Goal: Task Accomplishment & Management: Use online tool/utility

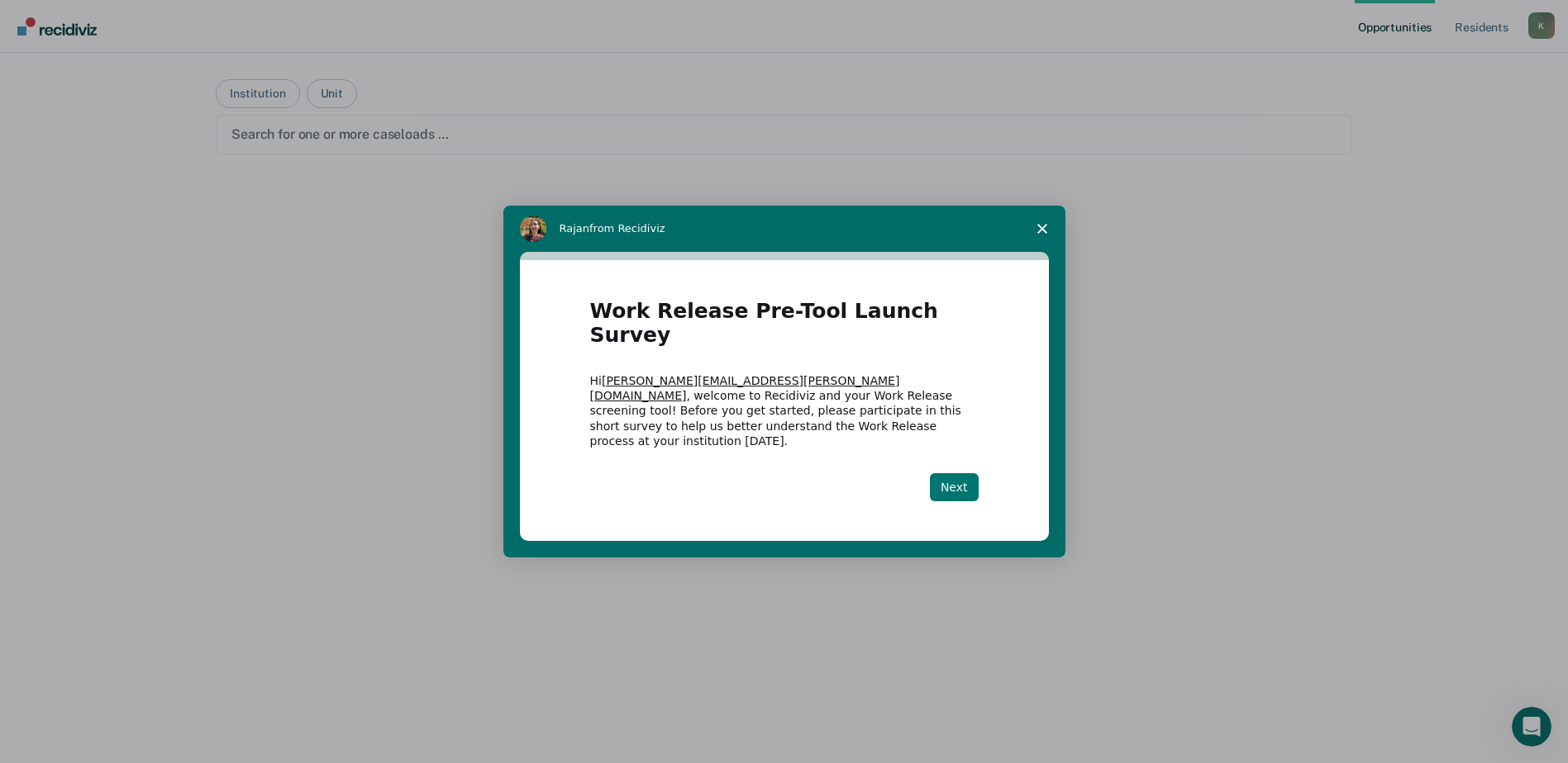
click at [954, 473] on button "Next" at bounding box center [954, 487] width 49 height 28
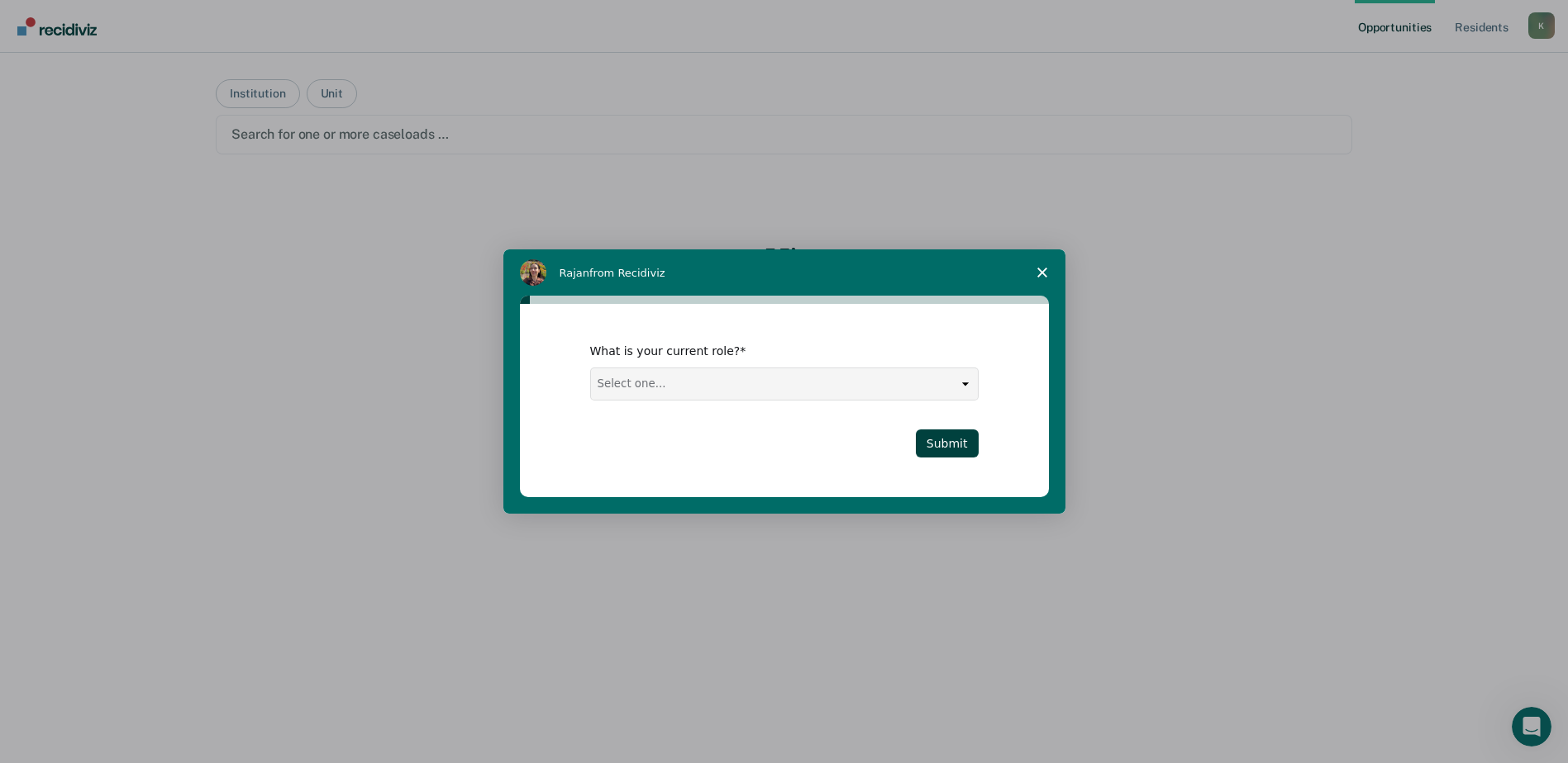
click at [860, 387] on select "Select one... Case Manager FUM Assistant [PERSON_NAME] [PERSON_NAME]" at bounding box center [784, 384] width 387 height 31
select select "Case Manager"
click at [590, 368] on select "Select one... Case Manager FUM Assistant [PERSON_NAME] [PERSON_NAME]" at bounding box center [784, 384] width 387 height 31
click at [933, 429] on button "Submit" at bounding box center [947, 443] width 63 height 28
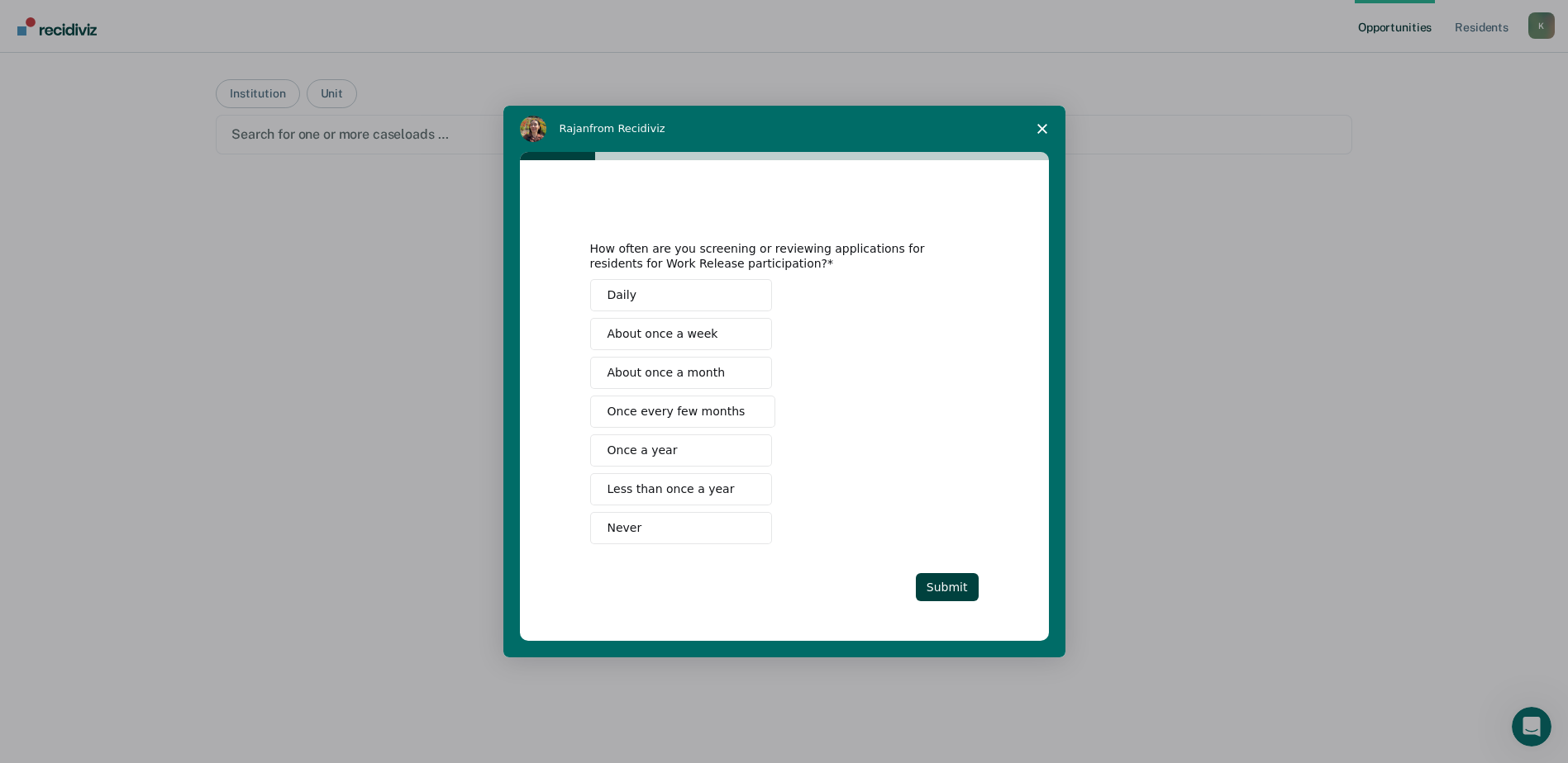
click at [693, 337] on span "About once a week" at bounding box center [662, 334] width 111 height 18
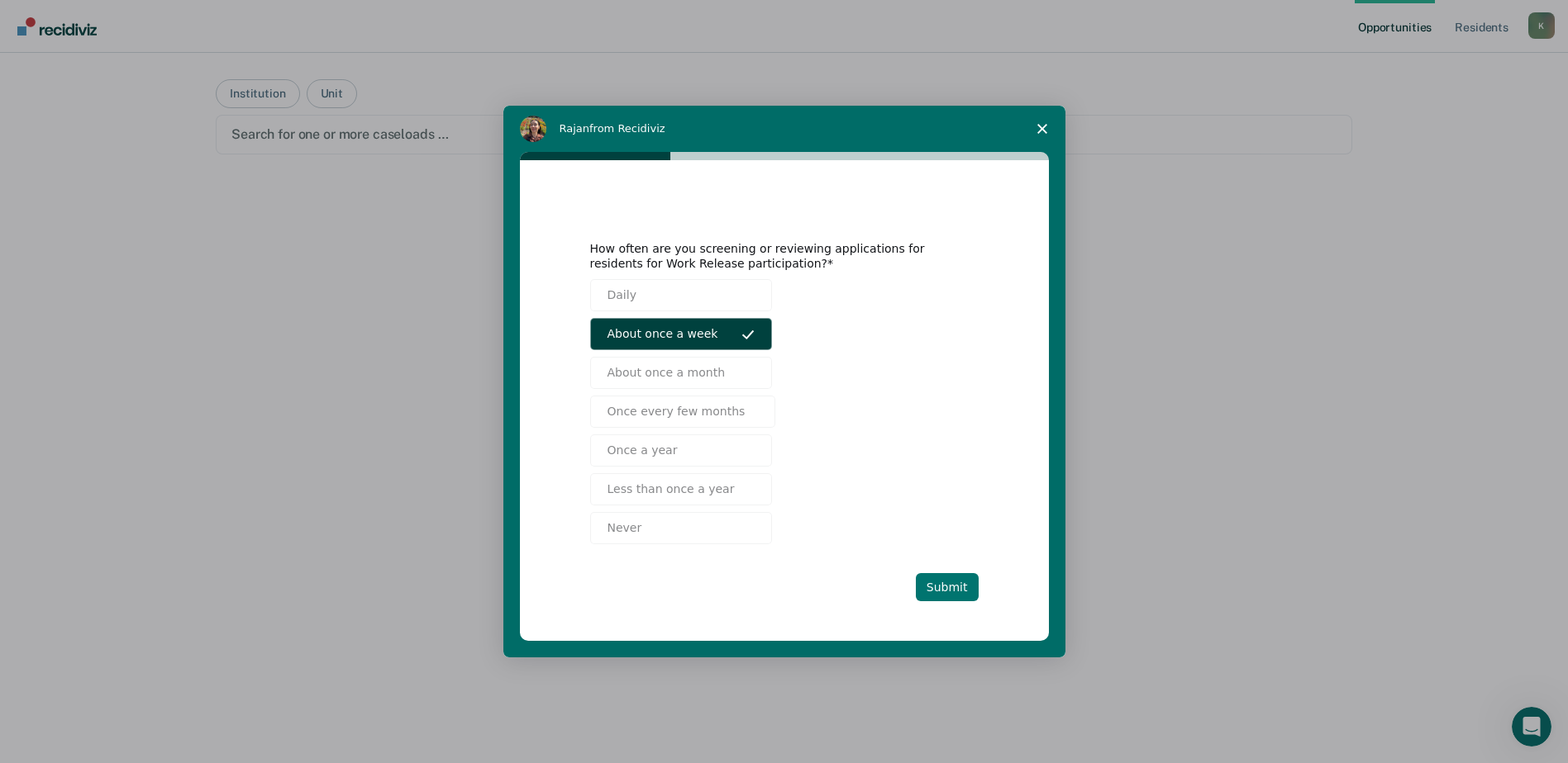
click at [944, 579] on button "Submit" at bounding box center [947, 587] width 63 height 28
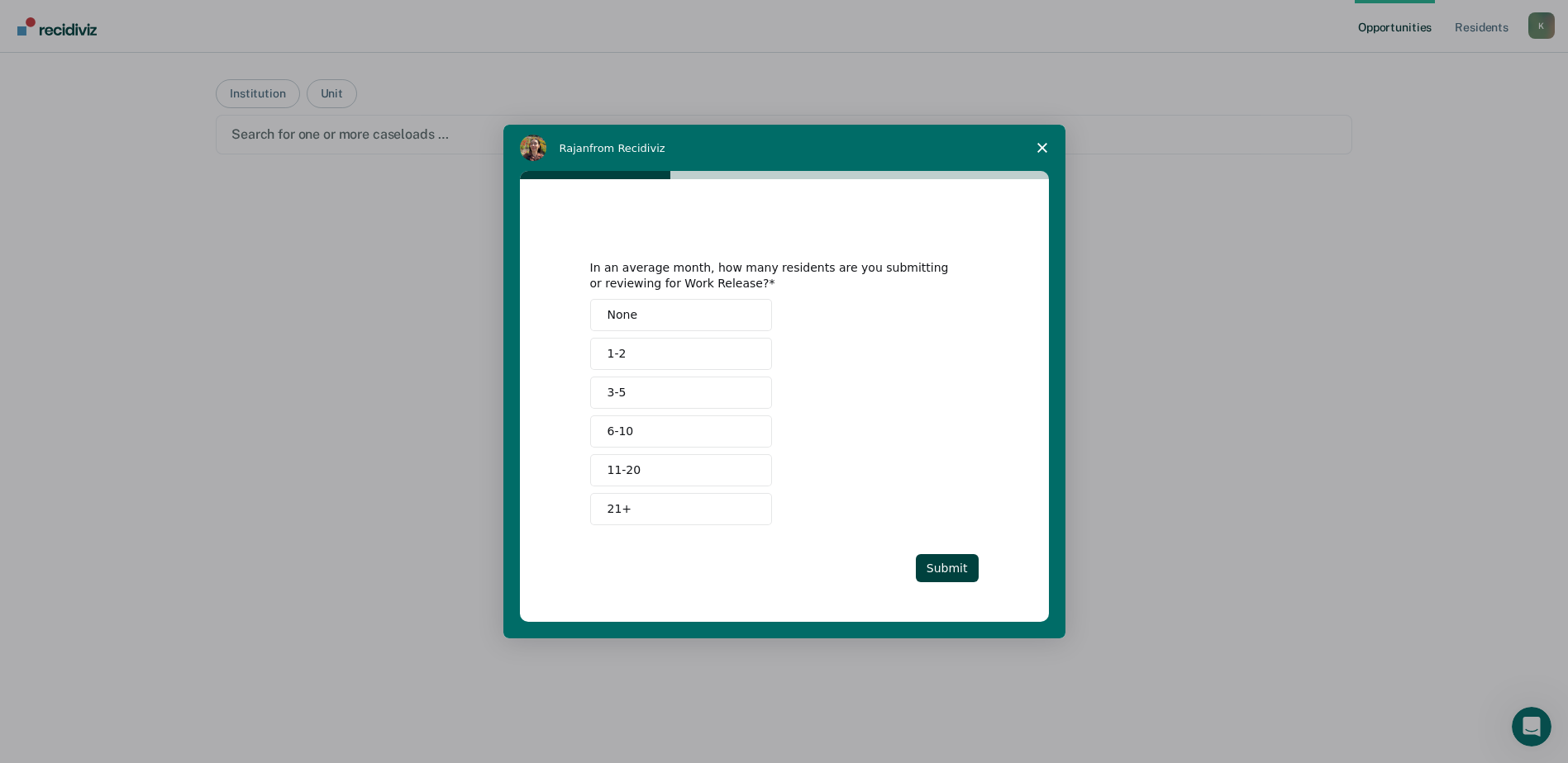
click at [637, 384] on button "3-5" at bounding box center [681, 393] width 182 height 32
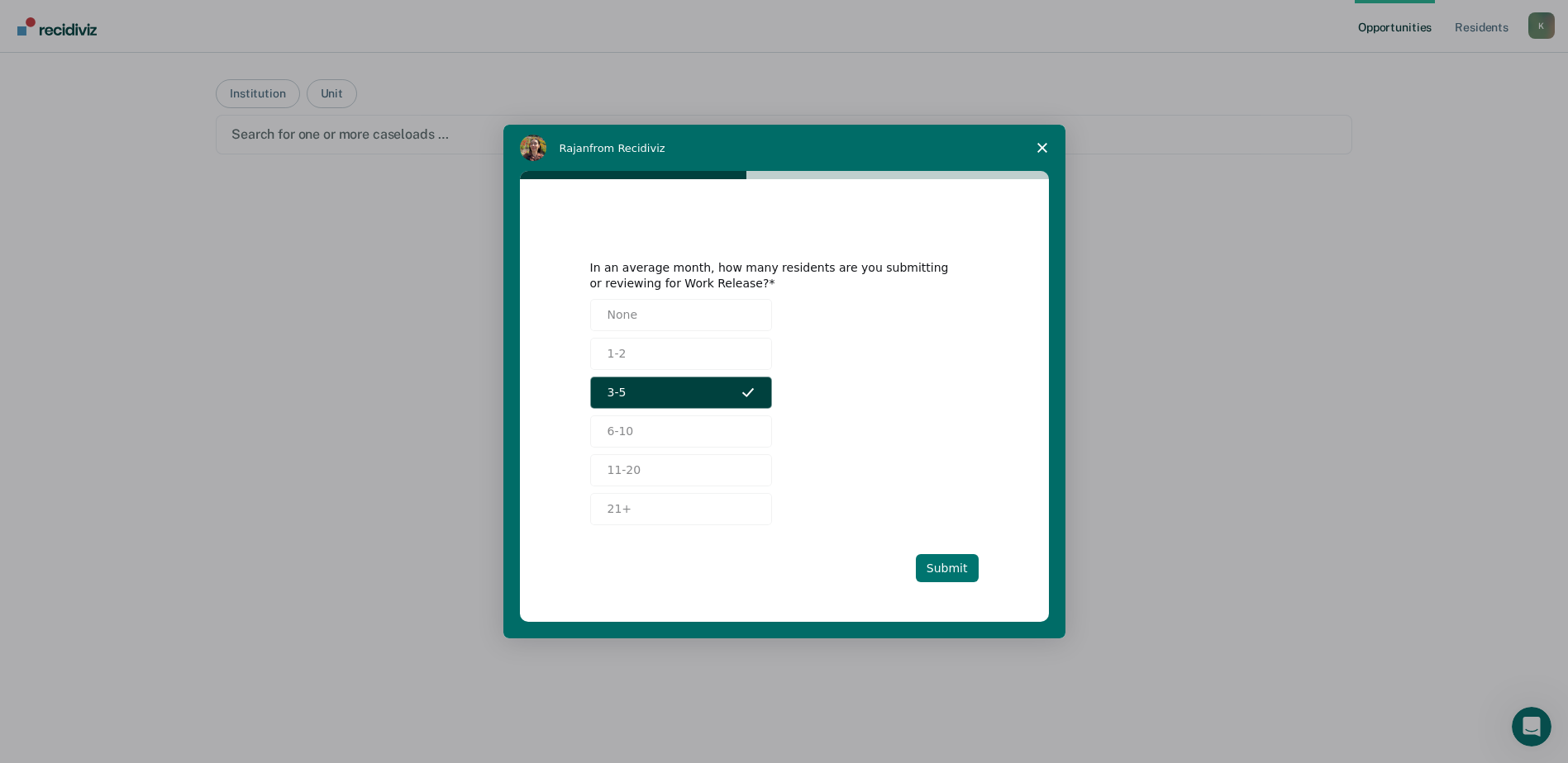
click at [927, 560] on button "Submit" at bounding box center [947, 568] width 63 height 28
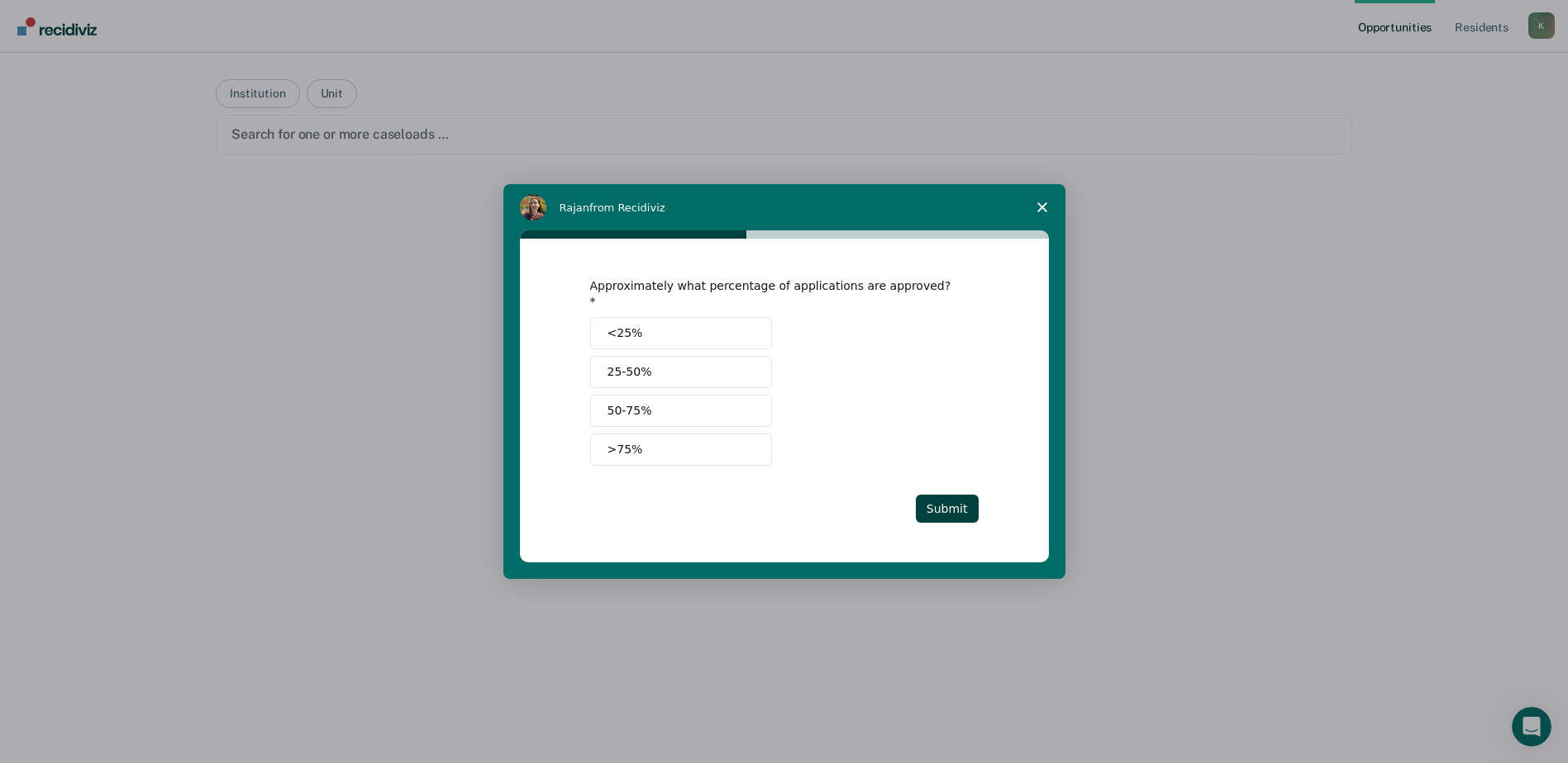
click at [954, 566] on div "Approximately what percentage of applications are approved? <25% 25-50% 50-75% …" at bounding box center [784, 405] width 562 height 348
click at [660, 366] on button "25-50%" at bounding box center [681, 372] width 182 height 32
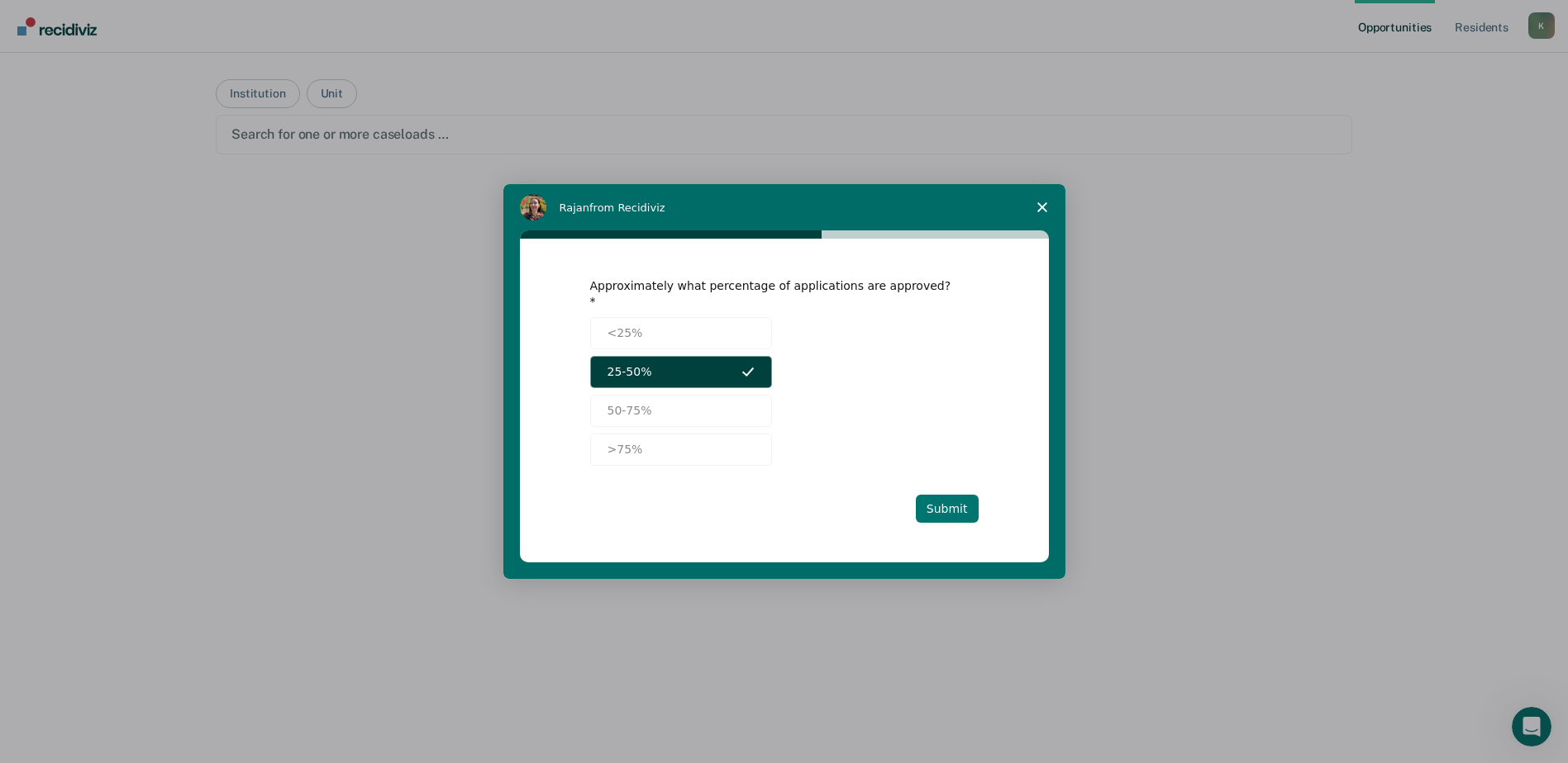
click at [936, 511] on button "Submit" at bounding box center [947, 509] width 63 height 28
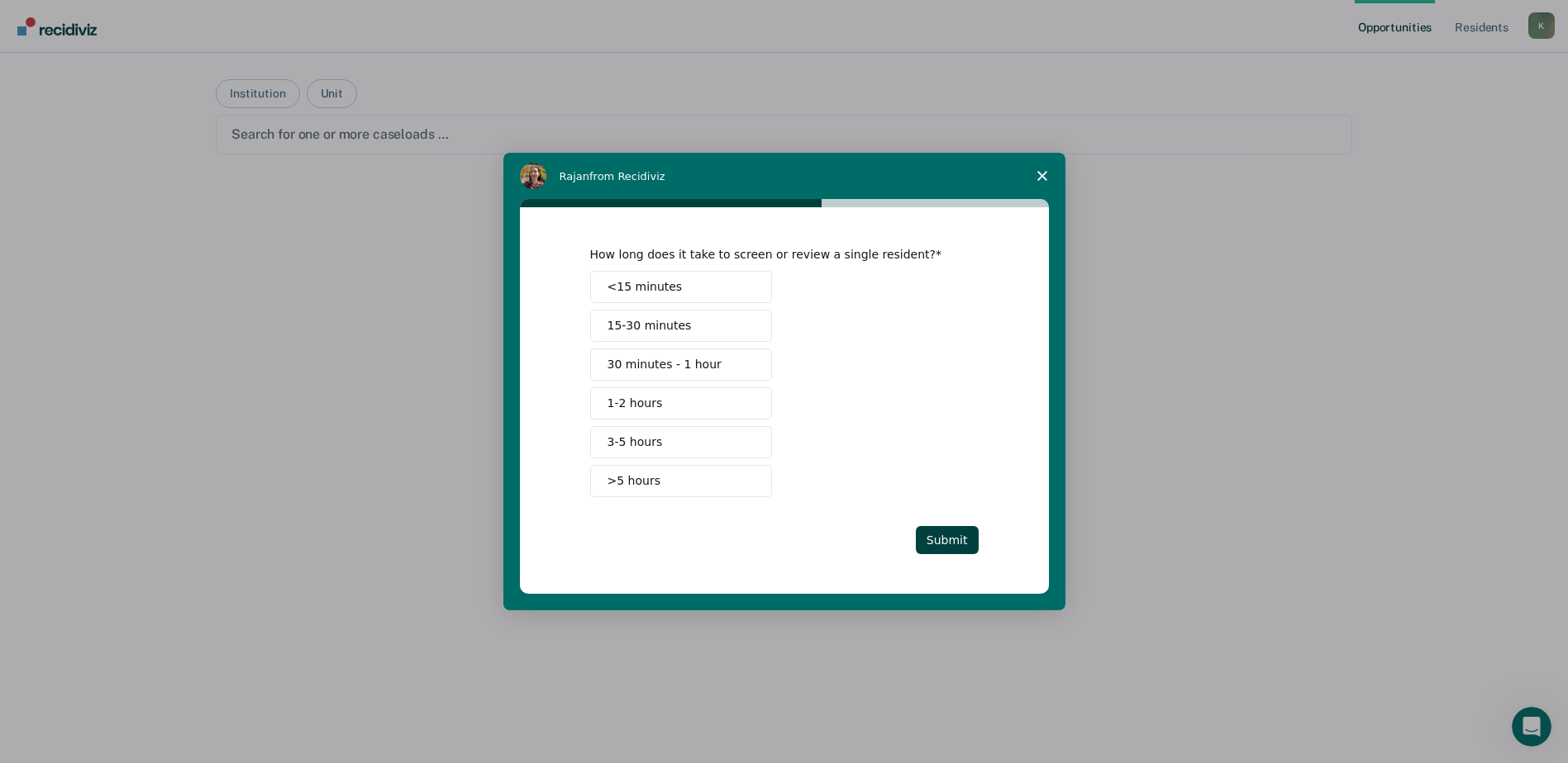
click at [686, 292] on button "<15 minutes" at bounding box center [681, 287] width 182 height 32
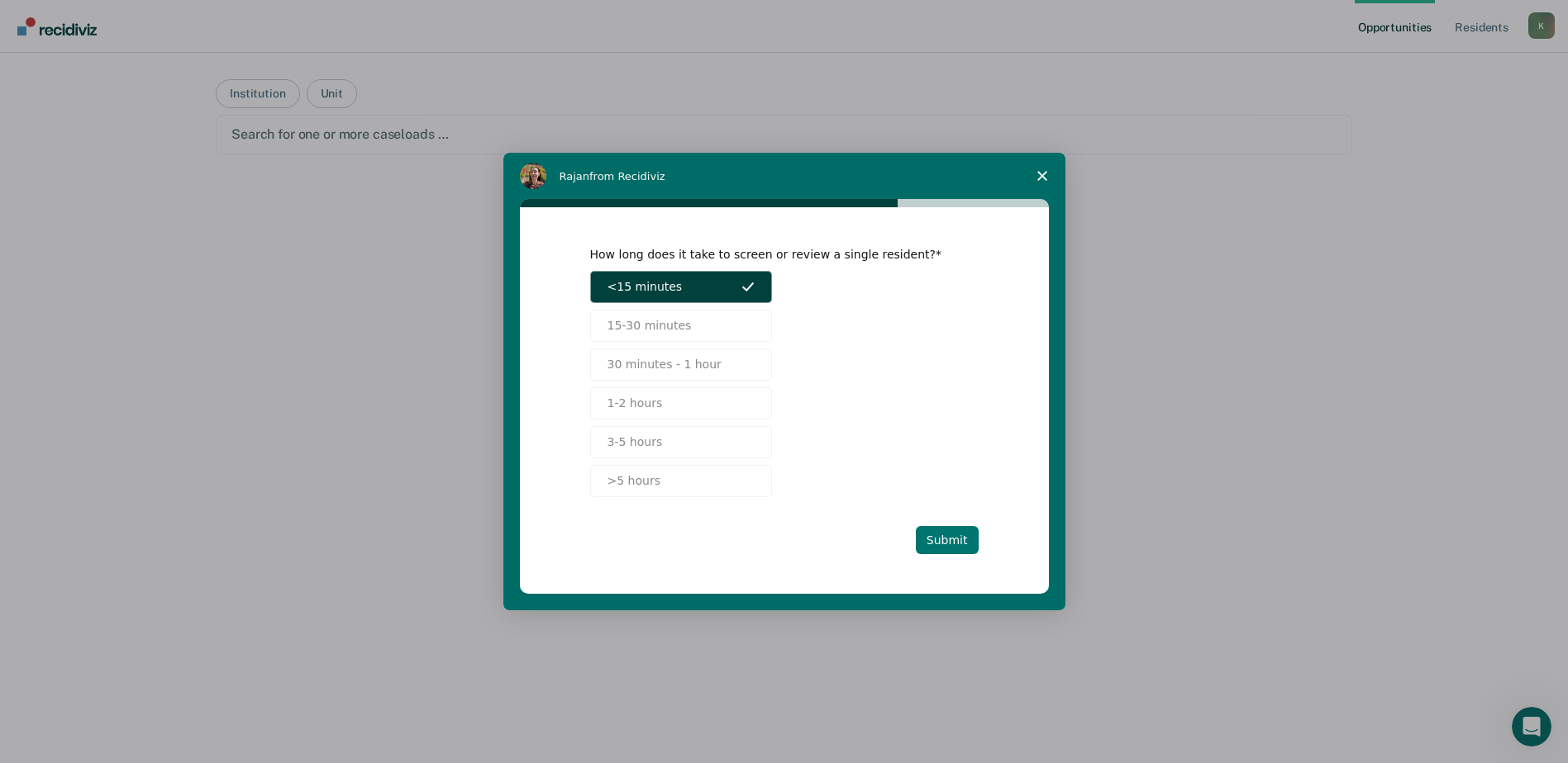
click at [975, 544] on button "Submit" at bounding box center [947, 540] width 63 height 28
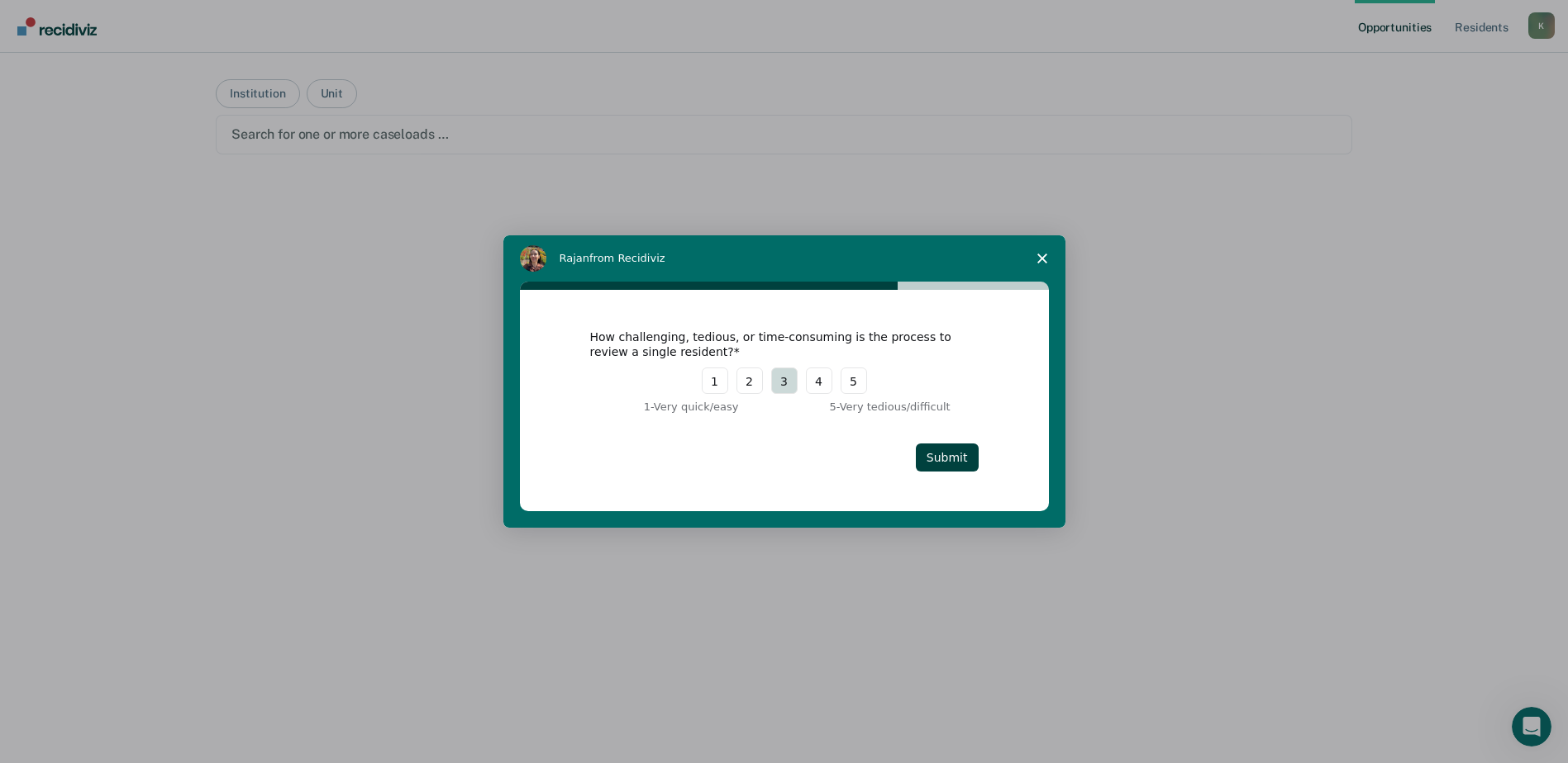
click at [781, 378] on button "3" at bounding box center [784, 380] width 27 height 27
click at [944, 455] on button "Submit" at bounding box center [947, 458] width 63 height 28
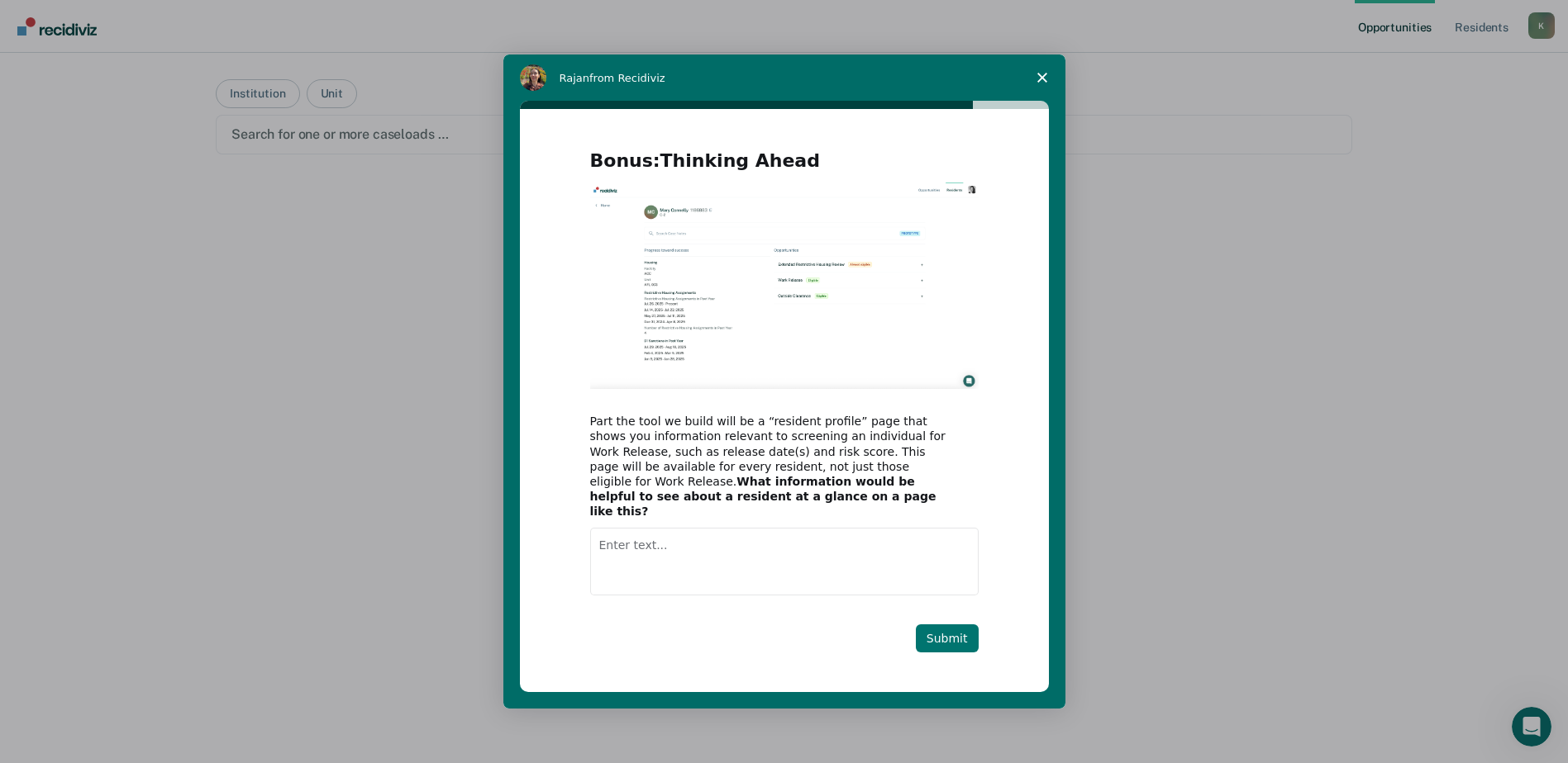
click at [937, 625] on button "Submit" at bounding box center [947, 638] width 63 height 28
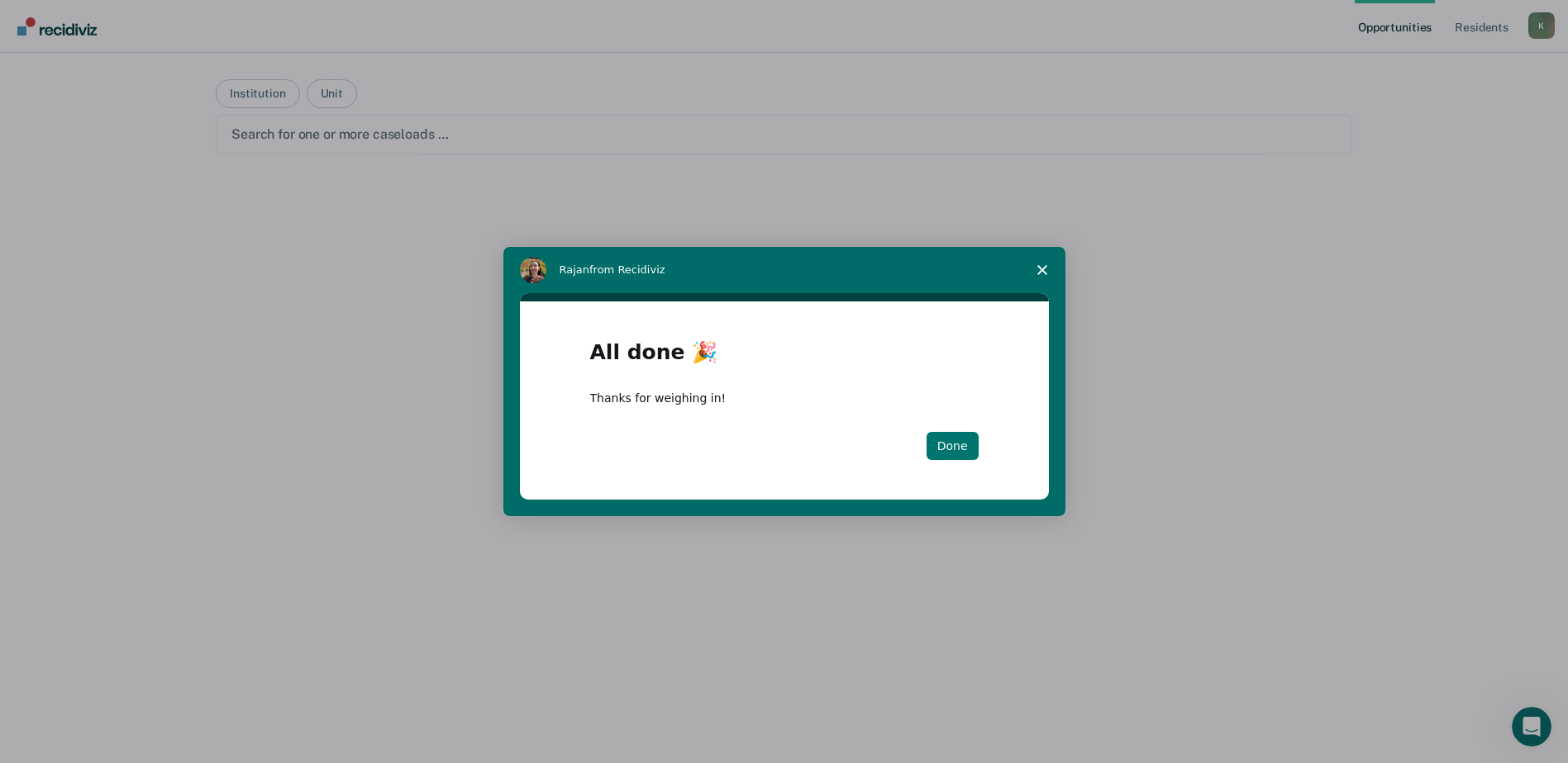
click at [931, 442] on div "Done" at bounding box center [784, 446] width 388 height 28
click at [940, 443] on button "Done" at bounding box center [952, 446] width 52 height 28
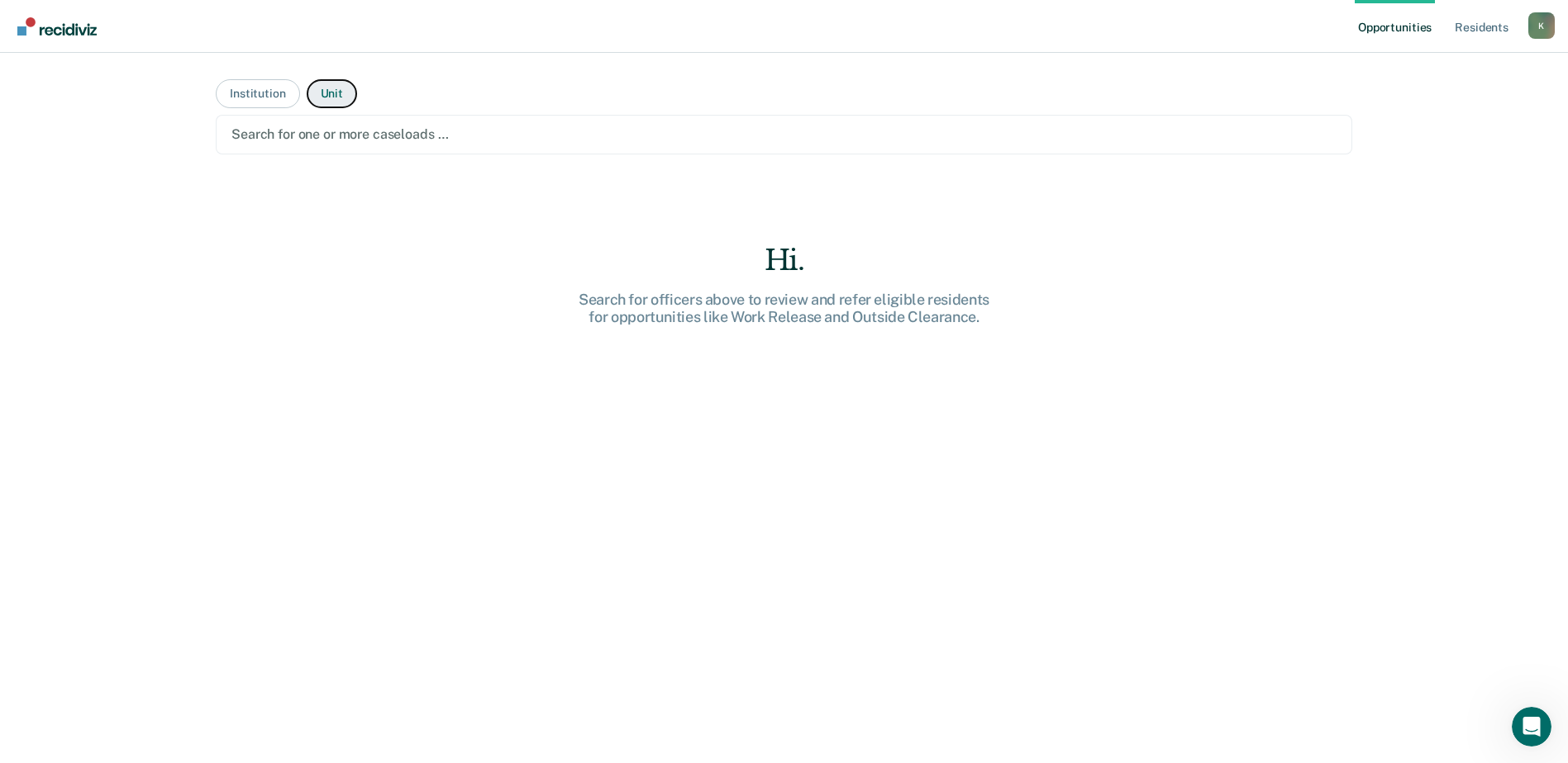
click at [325, 89] on button "Unit" at bounding box center [331, 93] width 50 height 28
click at [397, 151] on div "Search for one or more units …" at bounding box center [784, 135] width 1136 height 39
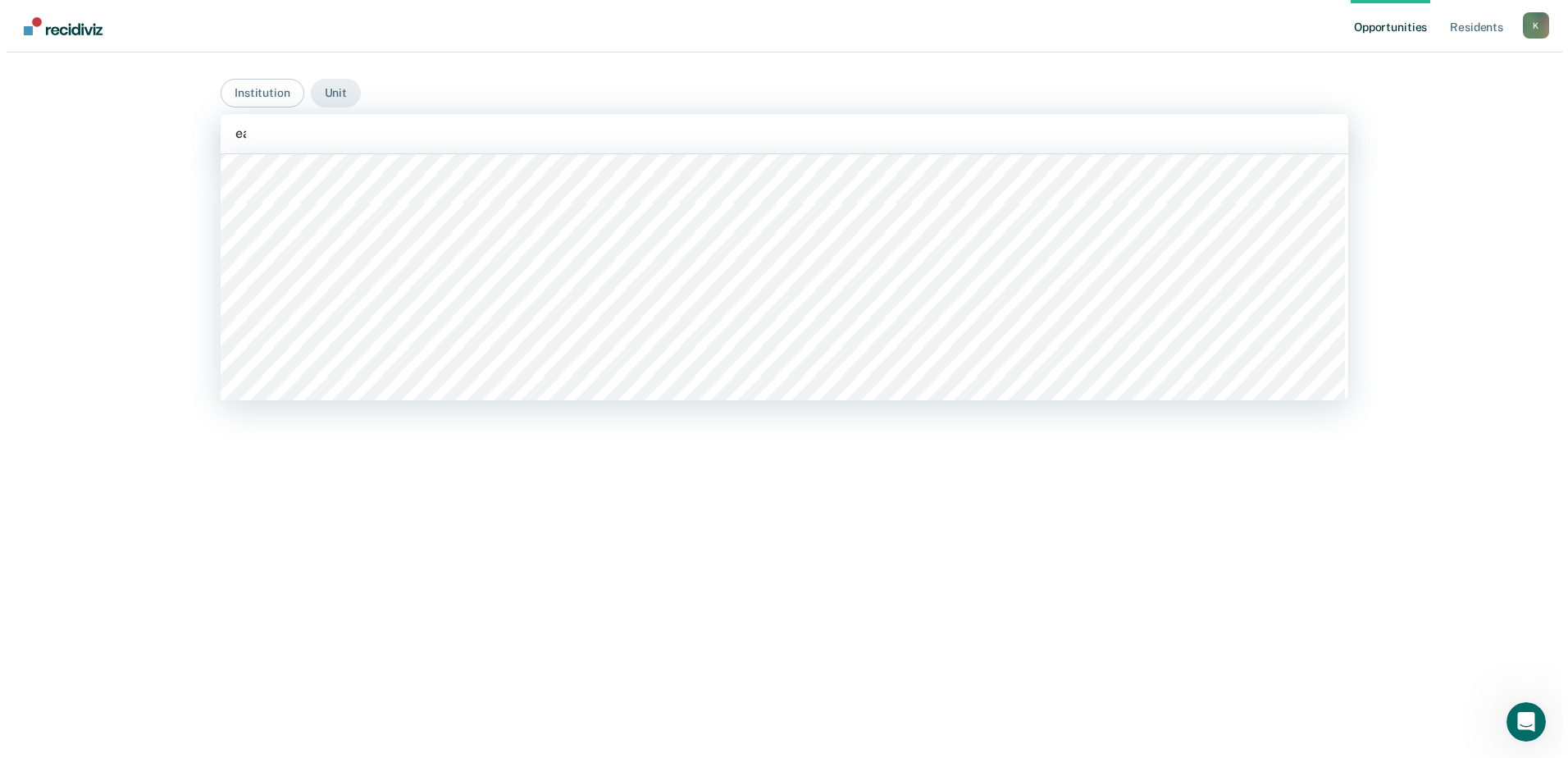
scroll to position [411, 0]
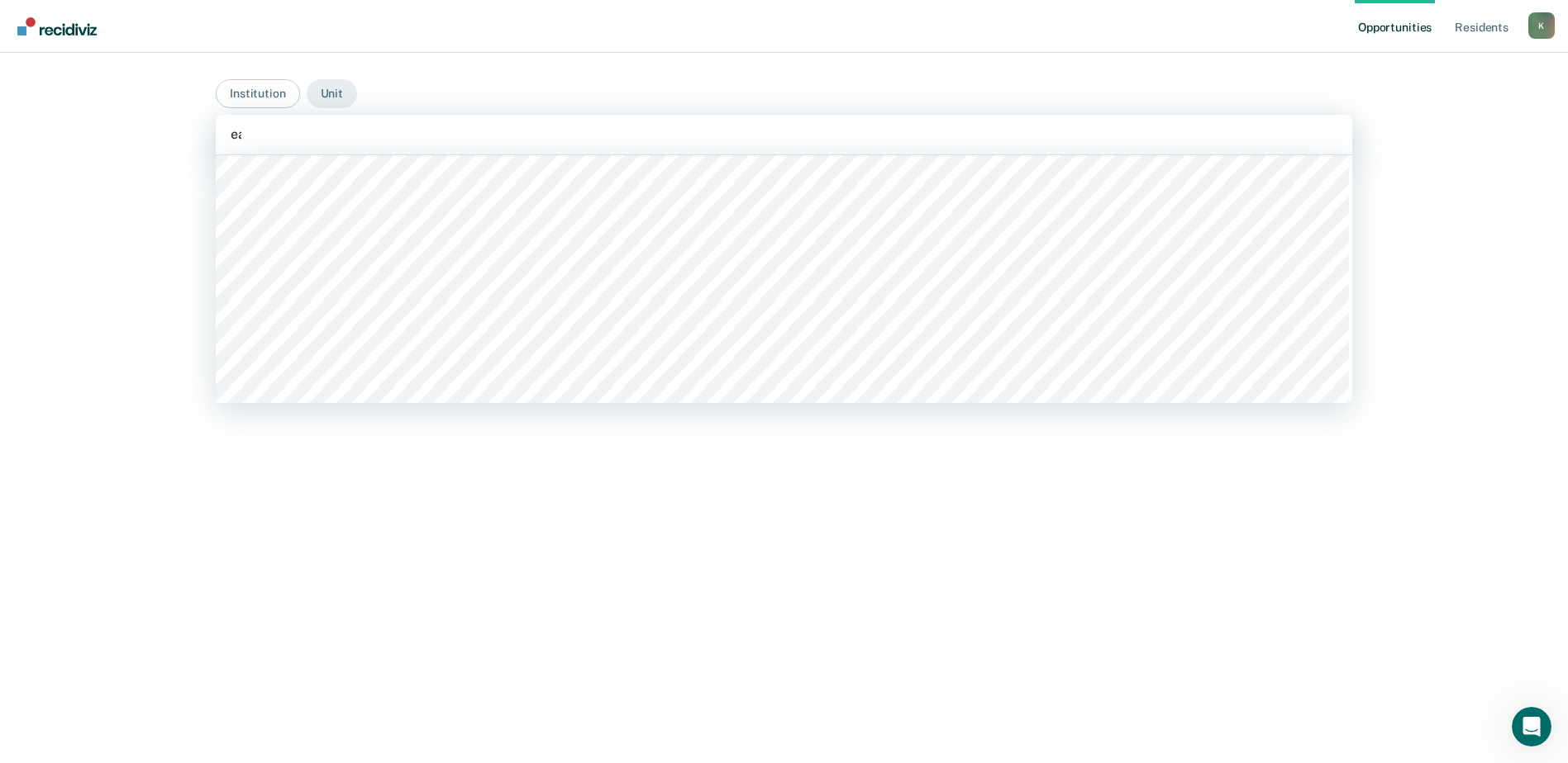
type input "eas"
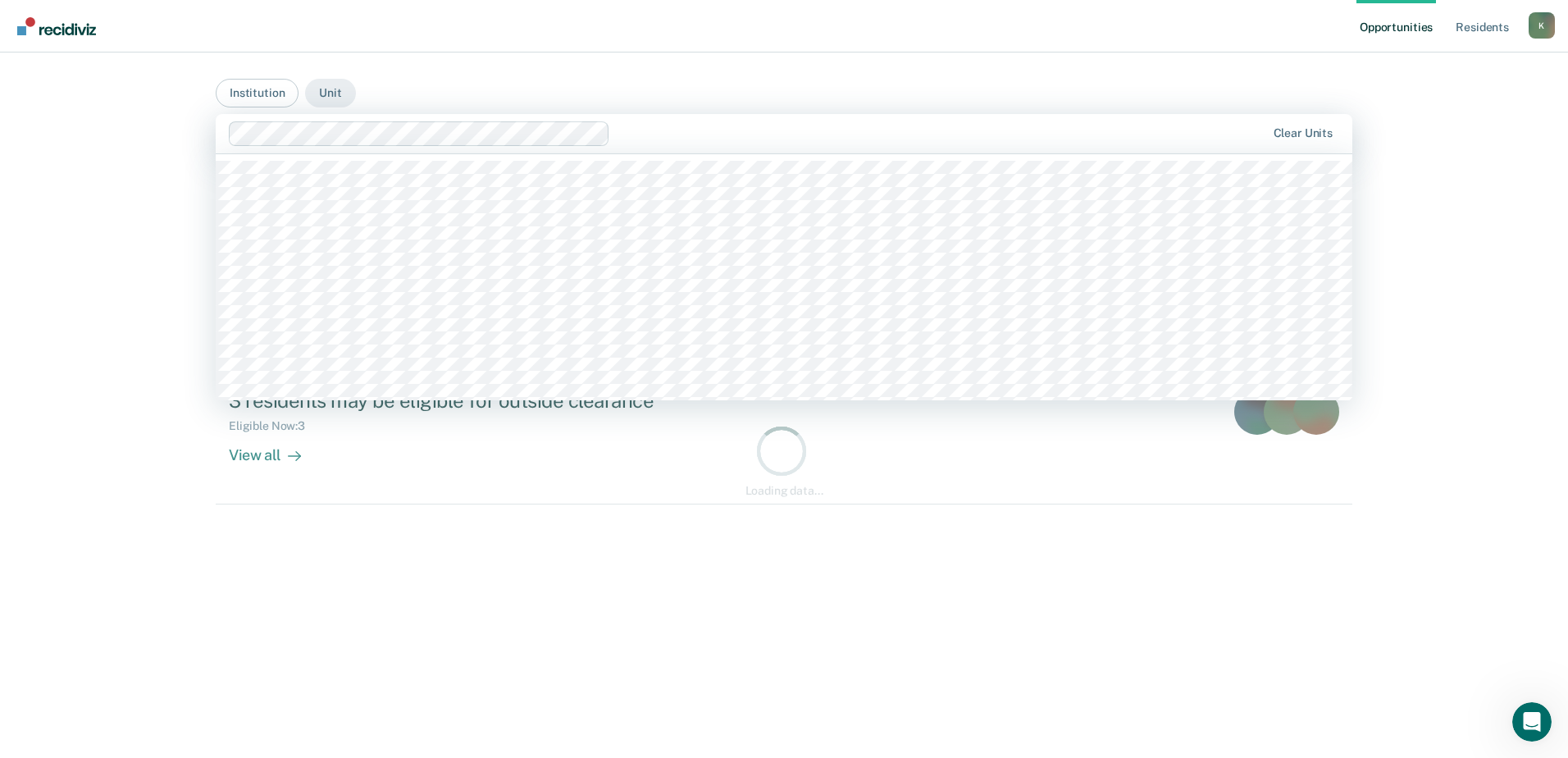
click at [724, 142] on div at bounding box center [940, 133] width 648 height 19
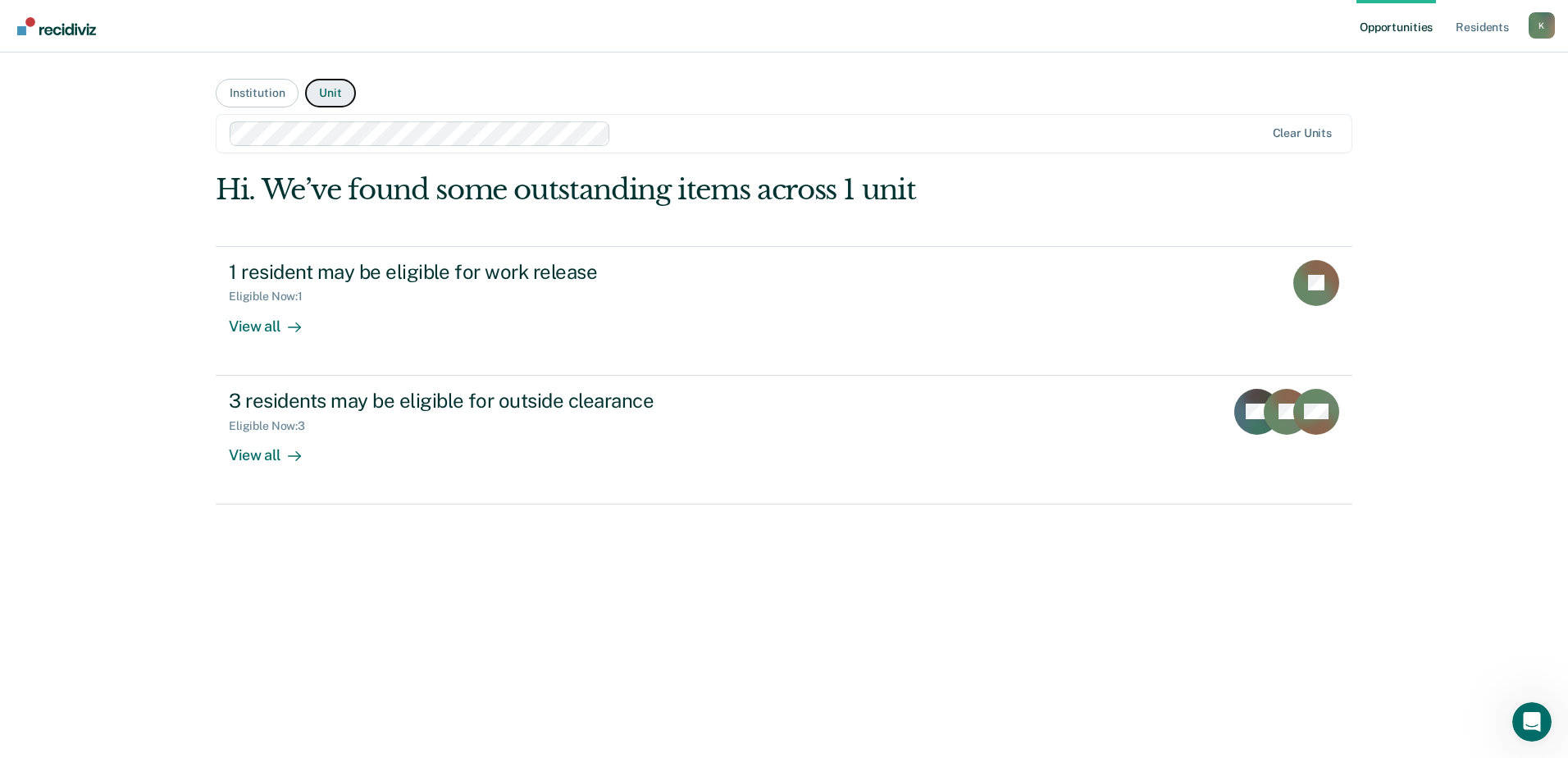
click at [332, 93] on button "Unit" at bounding box center [330, 93] width 50 height 28
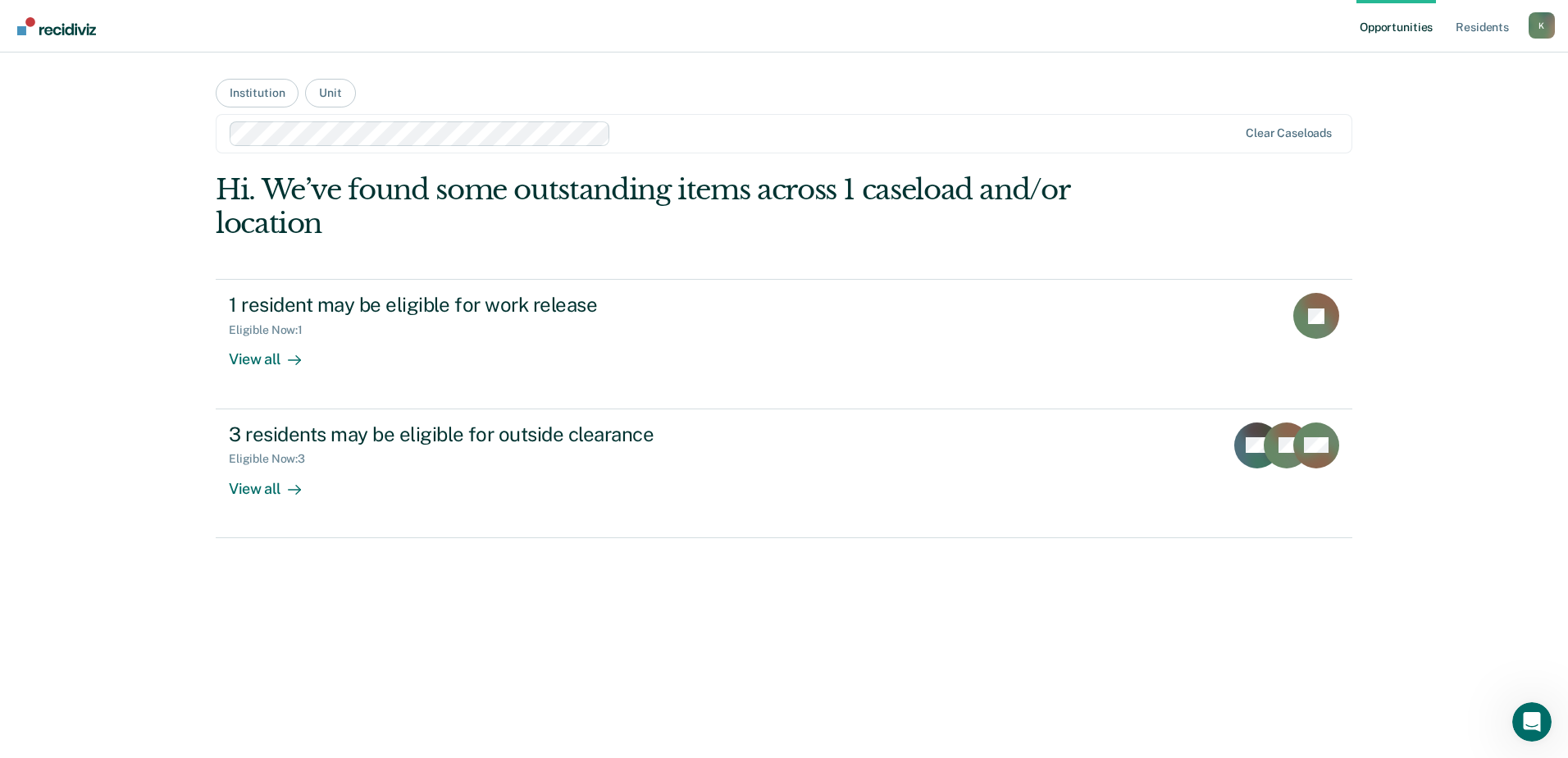
click at [609, 130] on div at bounding box center [734, 133] width 1009 height 24
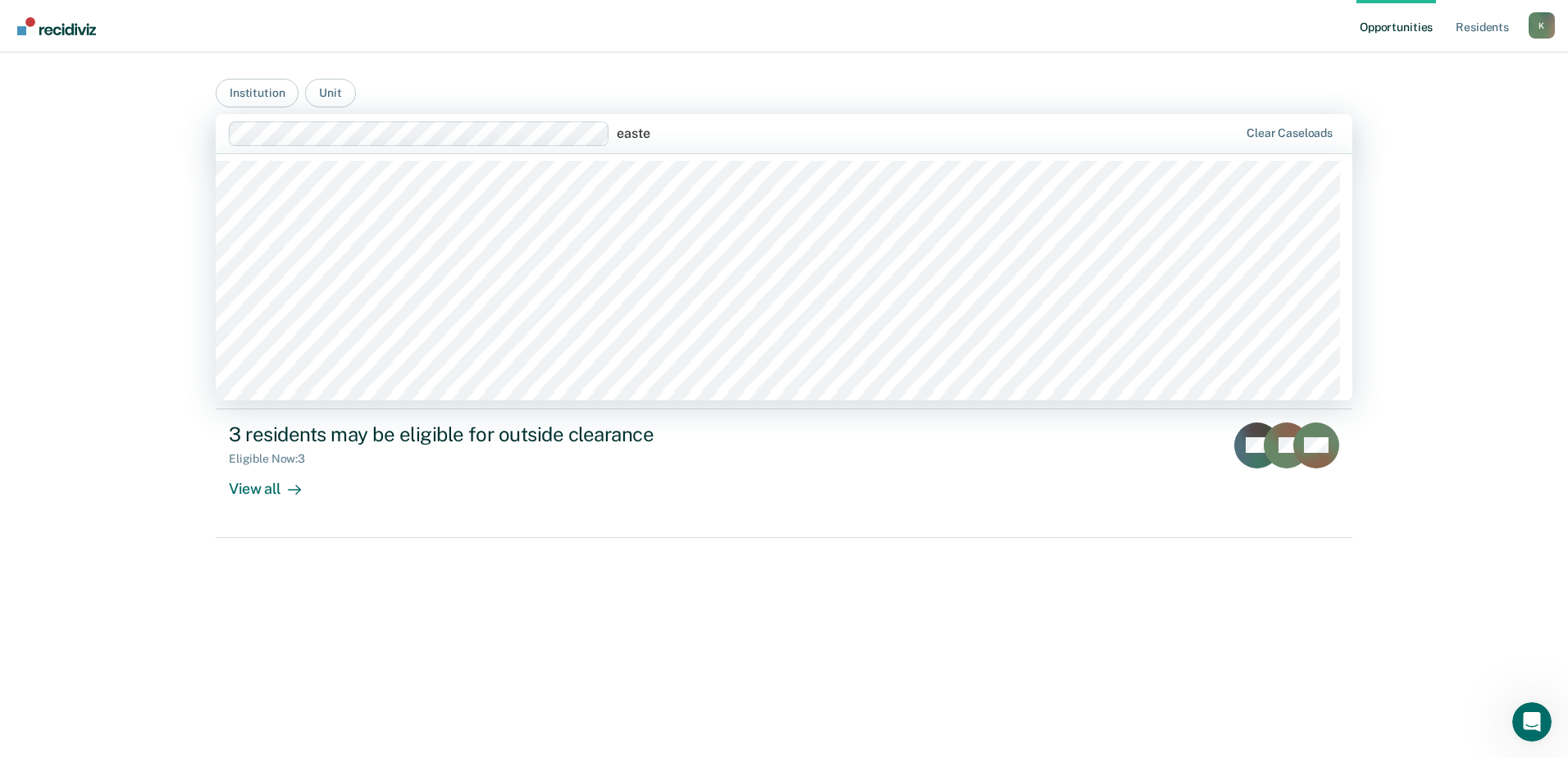
type input "[DATE]"
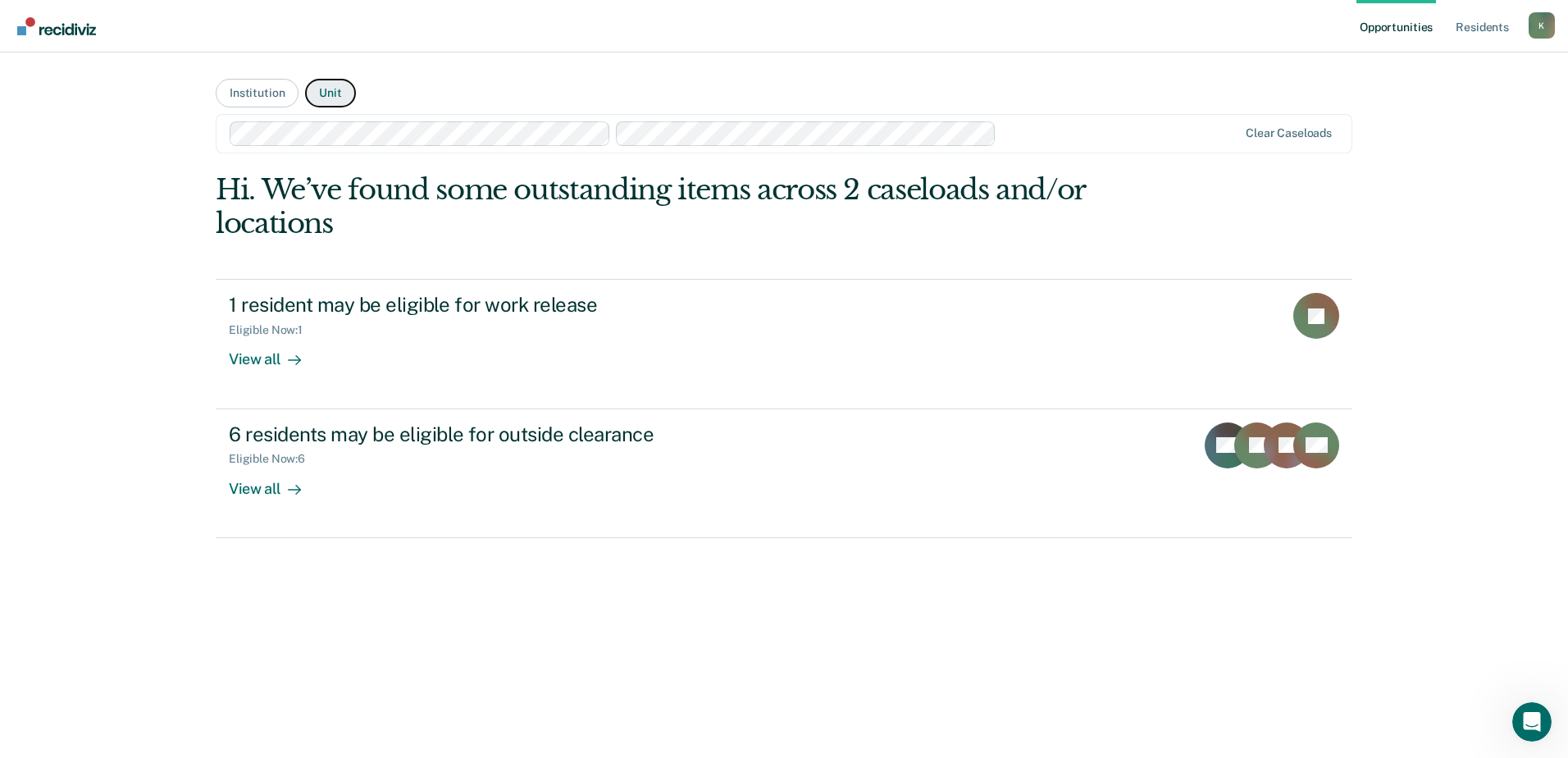
click at [326, 91] on button "Unit" at bounding box center [330, 93] width 50 height 28
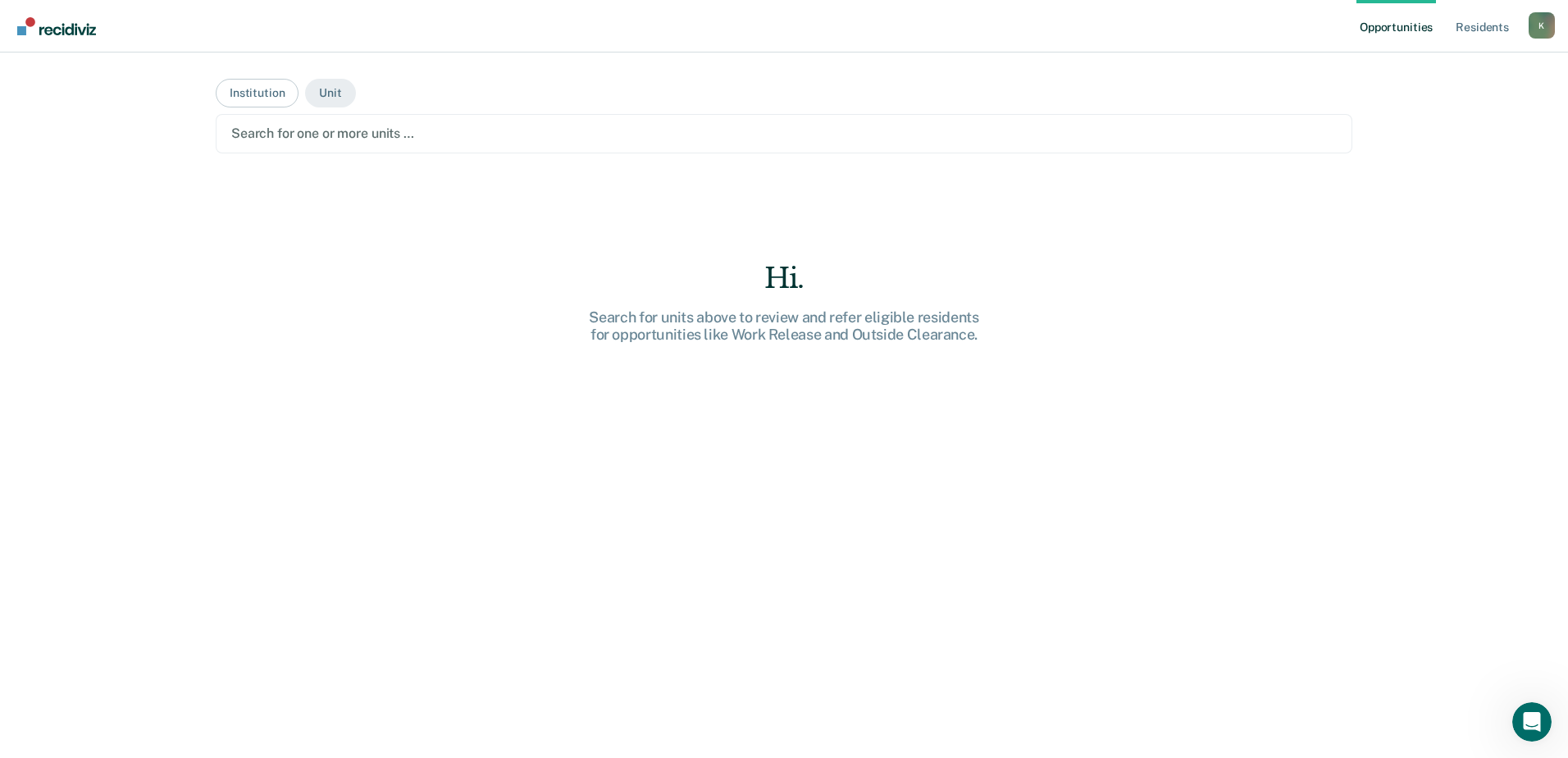
click at [361, 100] on main "Institution Unit Search for one or more units … Hi. Search for units above to r…" at bounding box center [784, 385] width 1176 height 666
click at [343, 93] on button "Unit" at bounding box center [330, 93] width 50 height 28
click at [343, 128] on div at bounding box center [784, 133] width 1106 height 19
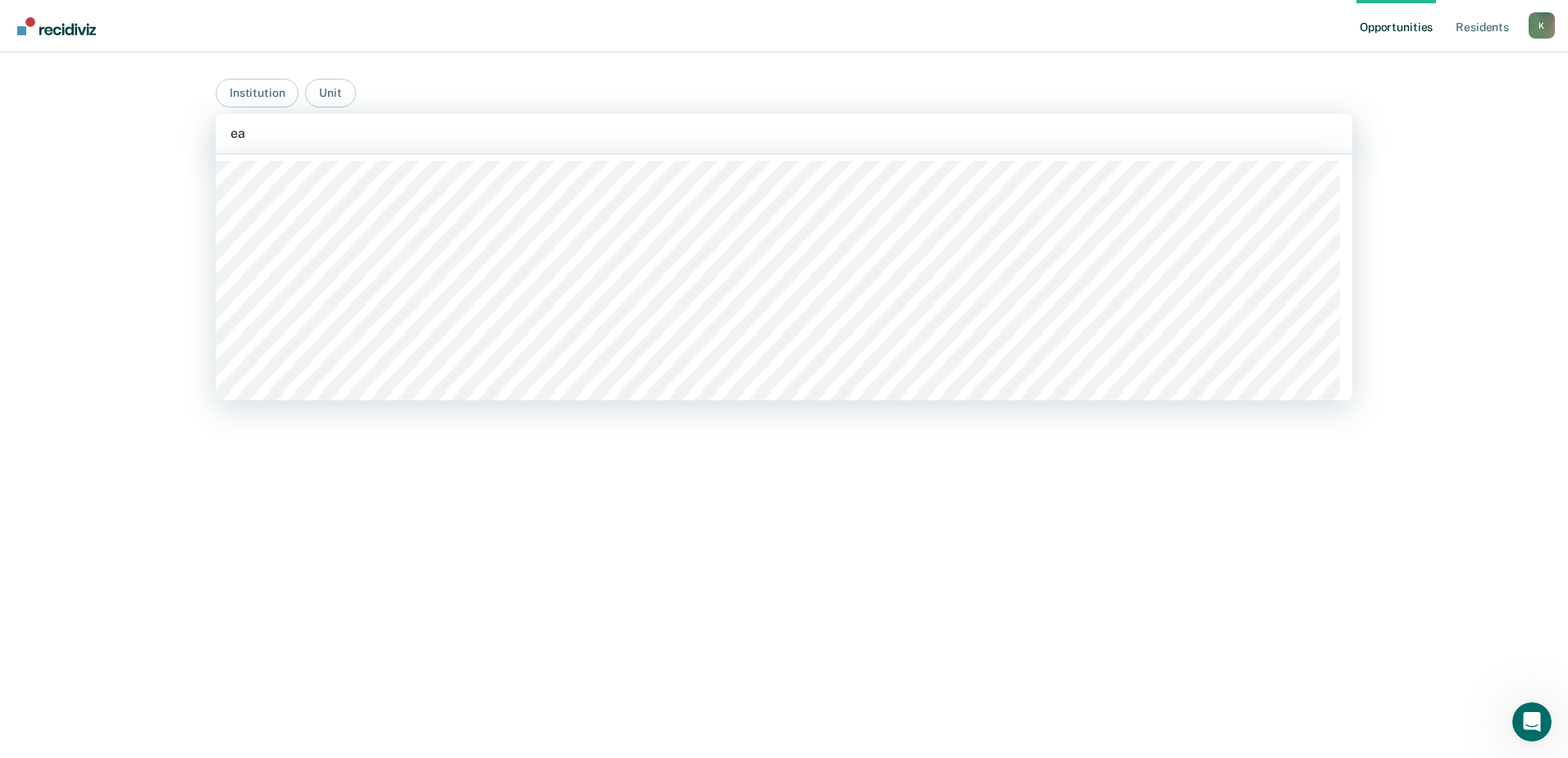
type input "eas"
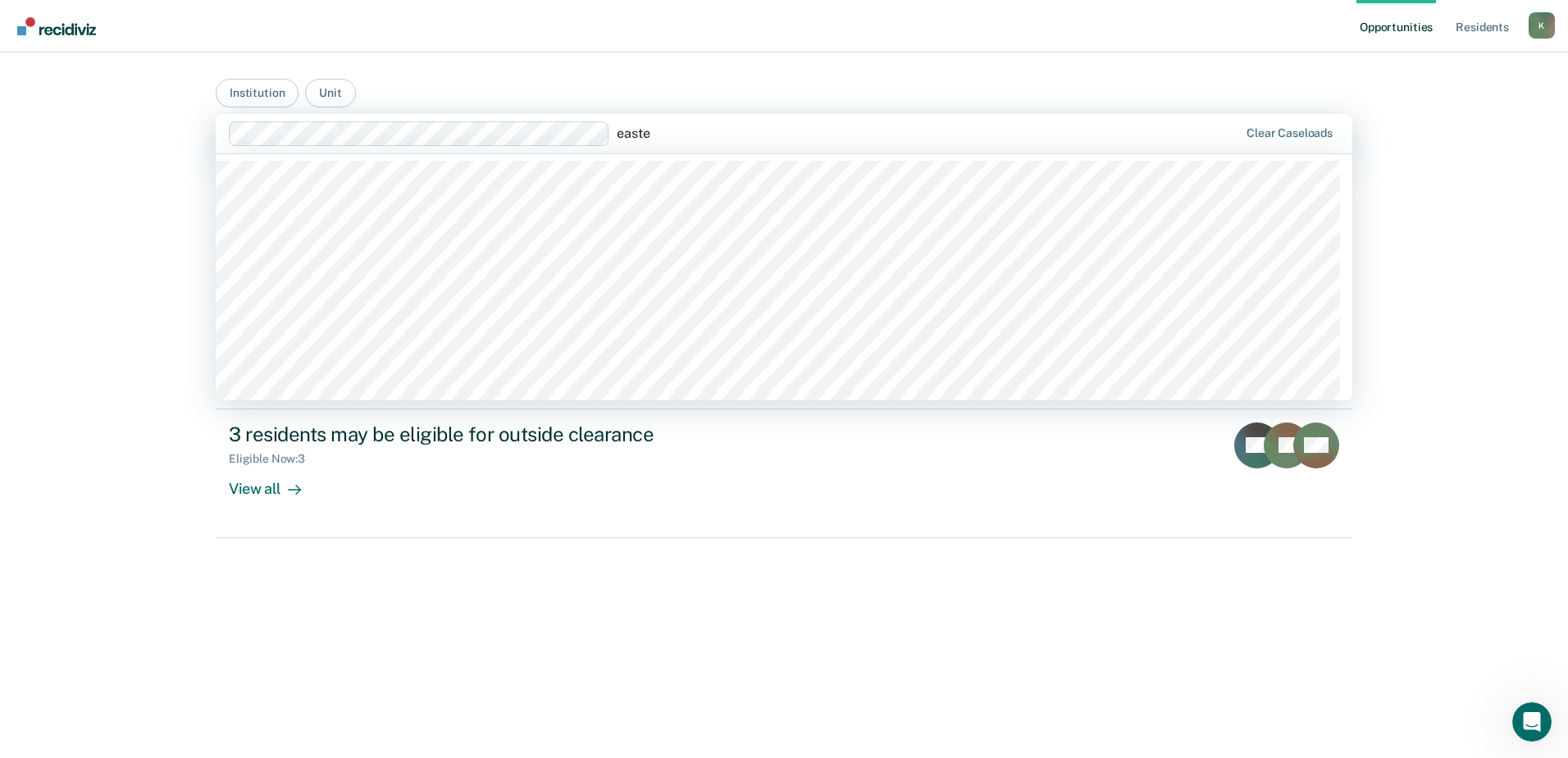
type input "[DATE]"
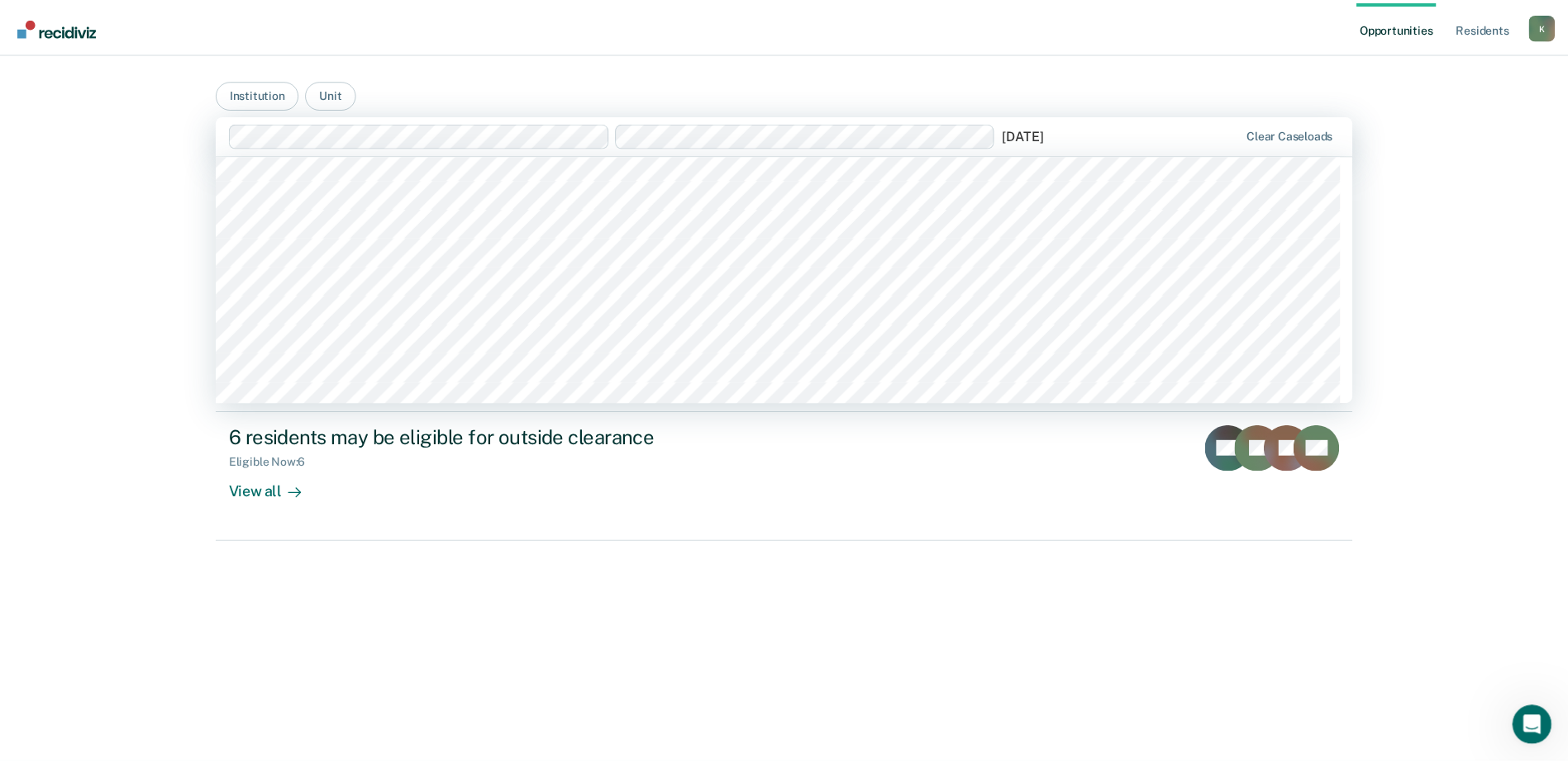
scroll to position [413, 0]
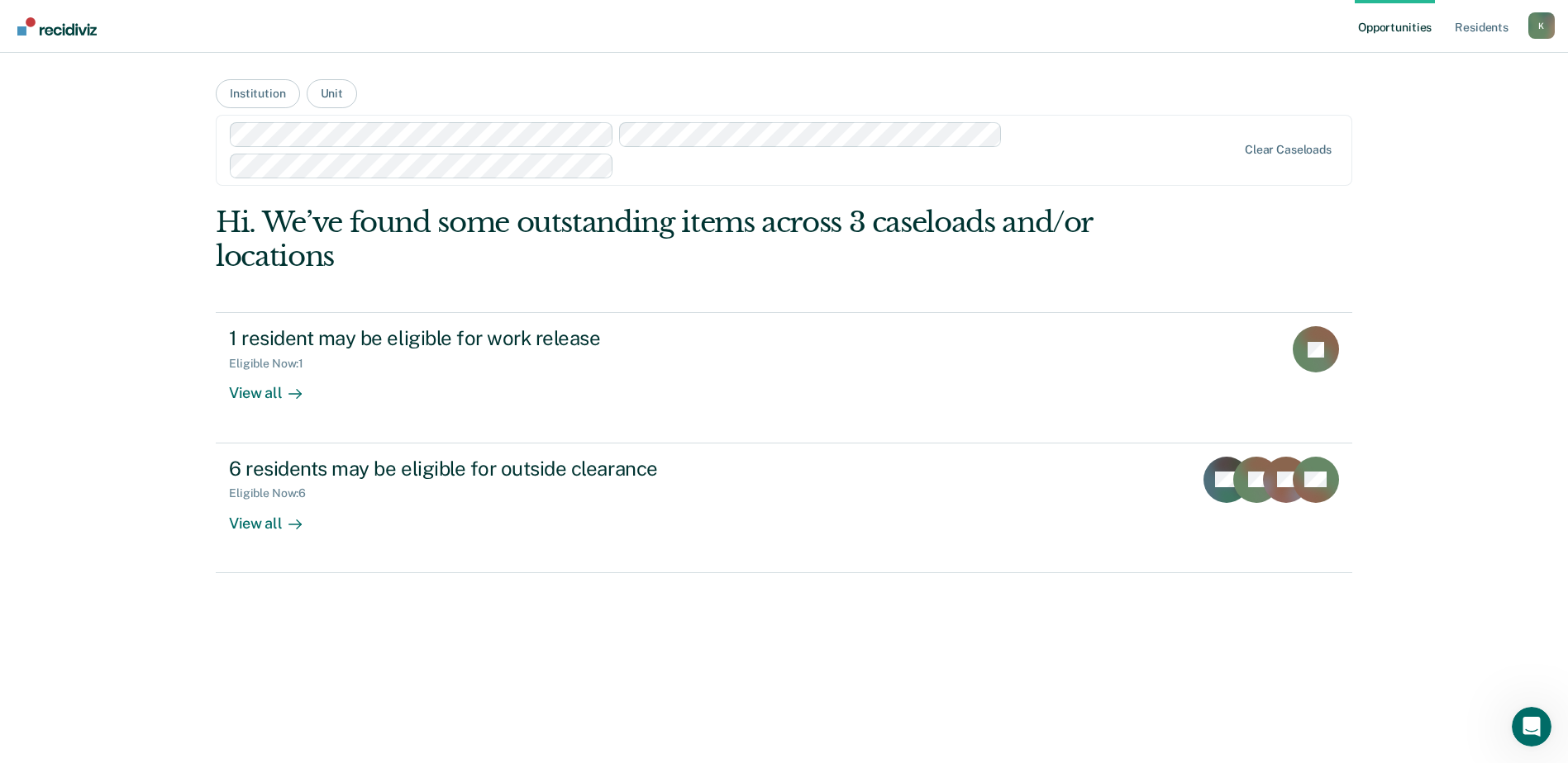
click at [1064, 208] on div "Hi. We’ve found some outstanding items across 3 caseloads and/or locations" at bounding box center [670, 239] width 909 height 68
